Goal: Navigation & Orientation: Understand site structure

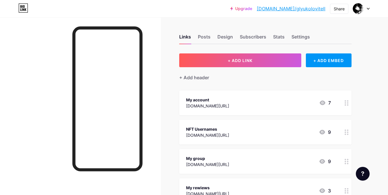
click at [365, 8] on div at bounding box center [361, 8] width 17 height 10
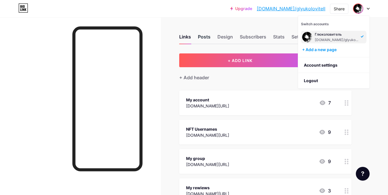
click at [204, 36] on div "Posts" at bounding box center [204, 38] width 13 height 10
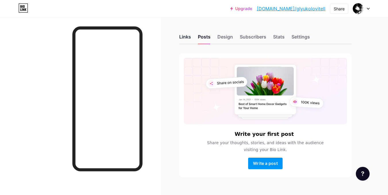
click at [189, 37] on div "Links" at bounding box center [185, 38] width 12 height 10
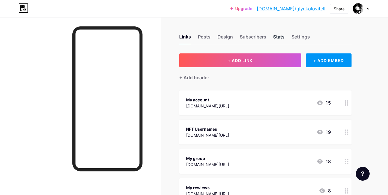
click at [280, 38] on div "Stats" at bounding box center [278, 38] width 11 height 10
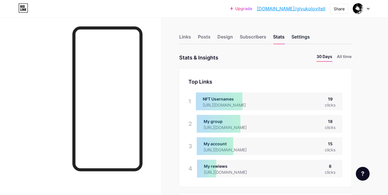
scroll to position [195, 388]
click at [226, 38] on div "Design" at bounding box center [226, 38] width 16 height 10
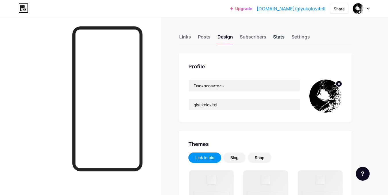
click at [283, 37] on div "Stats" at bounding box center [278, 38] width 11 height 10
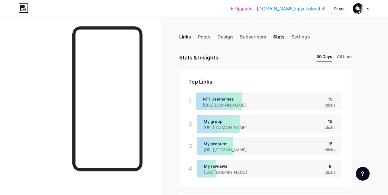
click at [187, 38] on div "Links" at bounding box center [185, 38] width 12 height 10
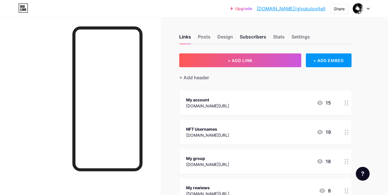
click at [243, 36] on div "Subscribers" at bounding box center [253, 38] width 26 height 10
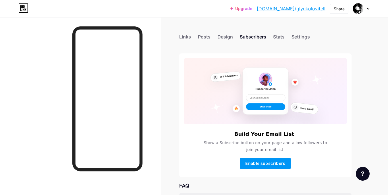
click at [227, 32] on div "Links Posts Design Subscribers Stats Settings" at bounding box center [265, 34] width 172 height 20
click at [226, 35] on div "Design" at bounding box center [226, 38] width 16 height 10
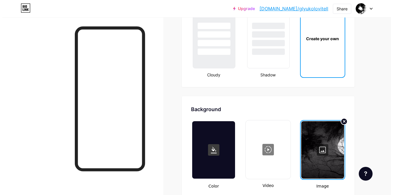
scroll to position [747, 0]
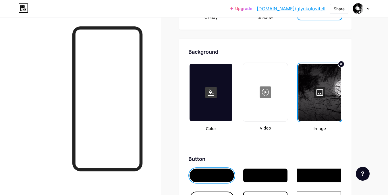
click at [254, 86] on div at bounding box center [265, 92] width 43 height 57
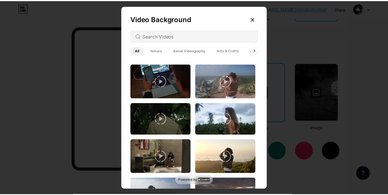
scroll to position [287, 0]
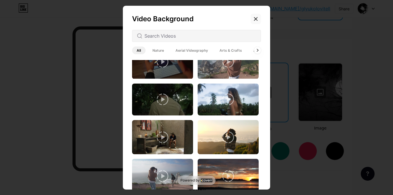
click at [257, 19] on icon at bounding box center [255, 19] width 5 height 5
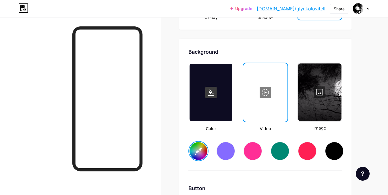
click at [334, 156] on div at bounding box center [334, 151] width 18 height 18
type input "#ffffff"
type input "#000000"
